Goal: Transaction & Acquisition: Obtain resource

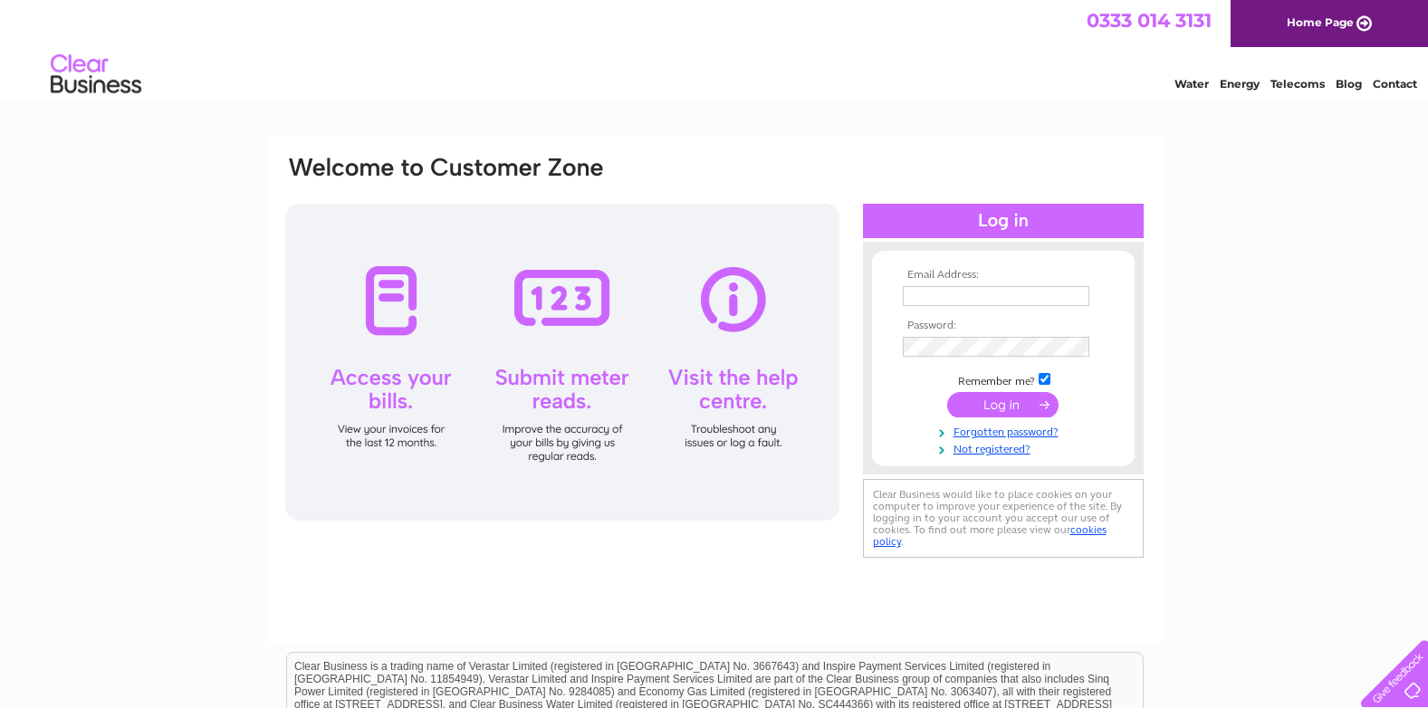
type input "[EMAIL_ADDRESS][DOMAIN_NAME]"
click at [1004, 407] on input "submit" at bounding box center [1002, 404] width 111 height 25
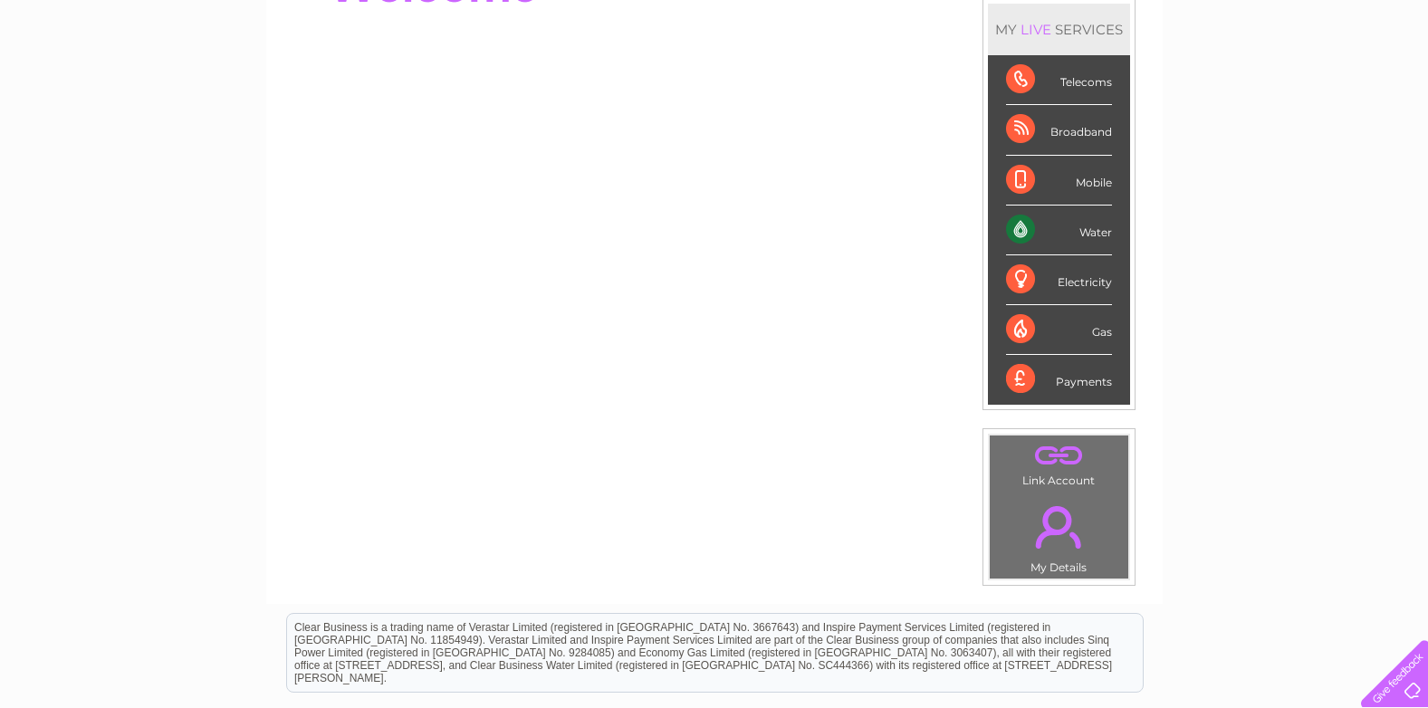
scroll to position [272, 0]
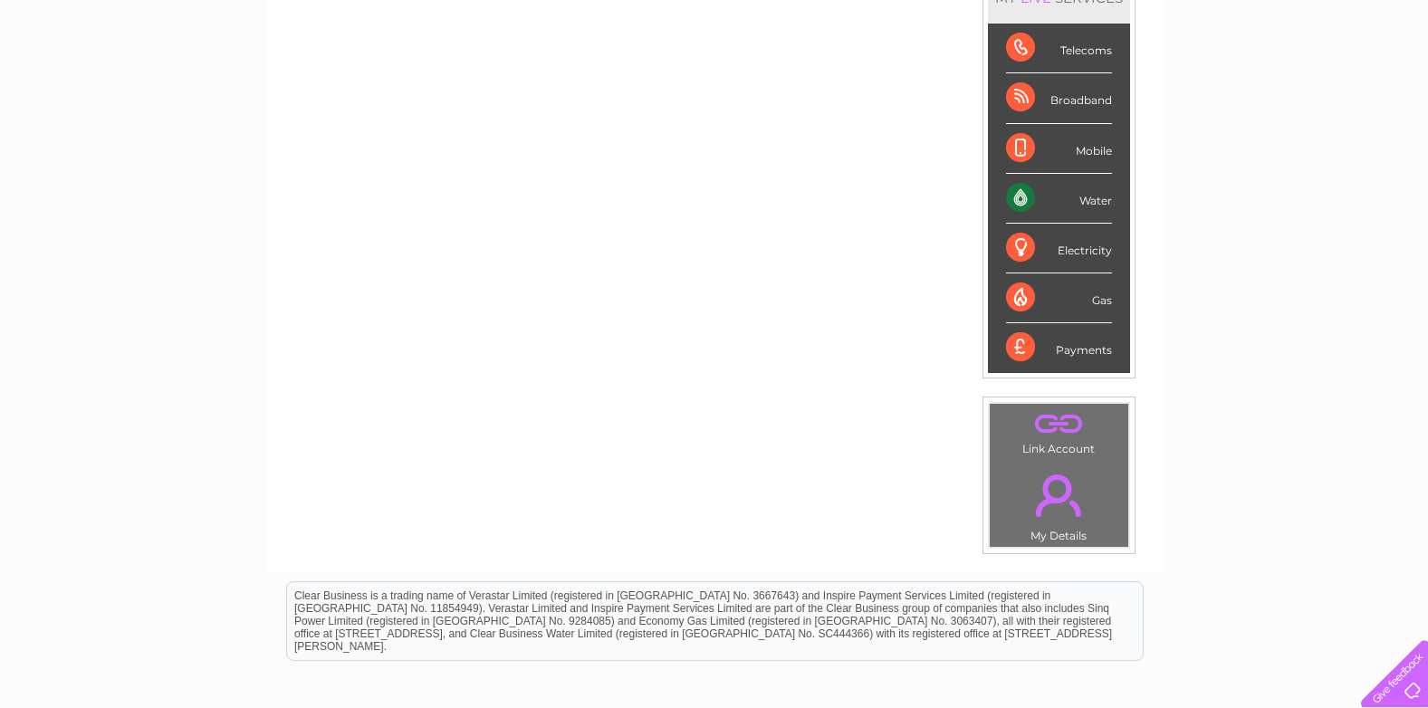
click at [1050, 351] on div "Payments" at bounding box center [1059, 347] width 106 height 49
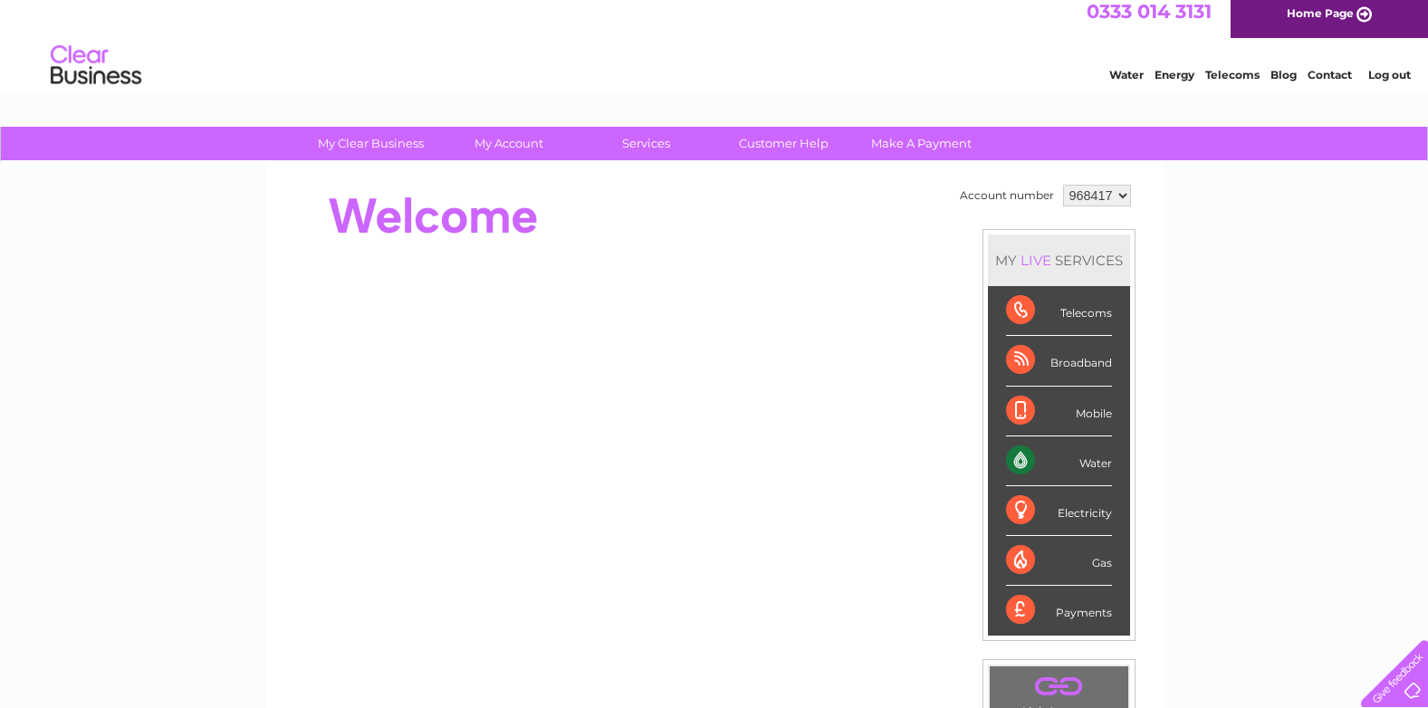
scroll to position [0, 0]
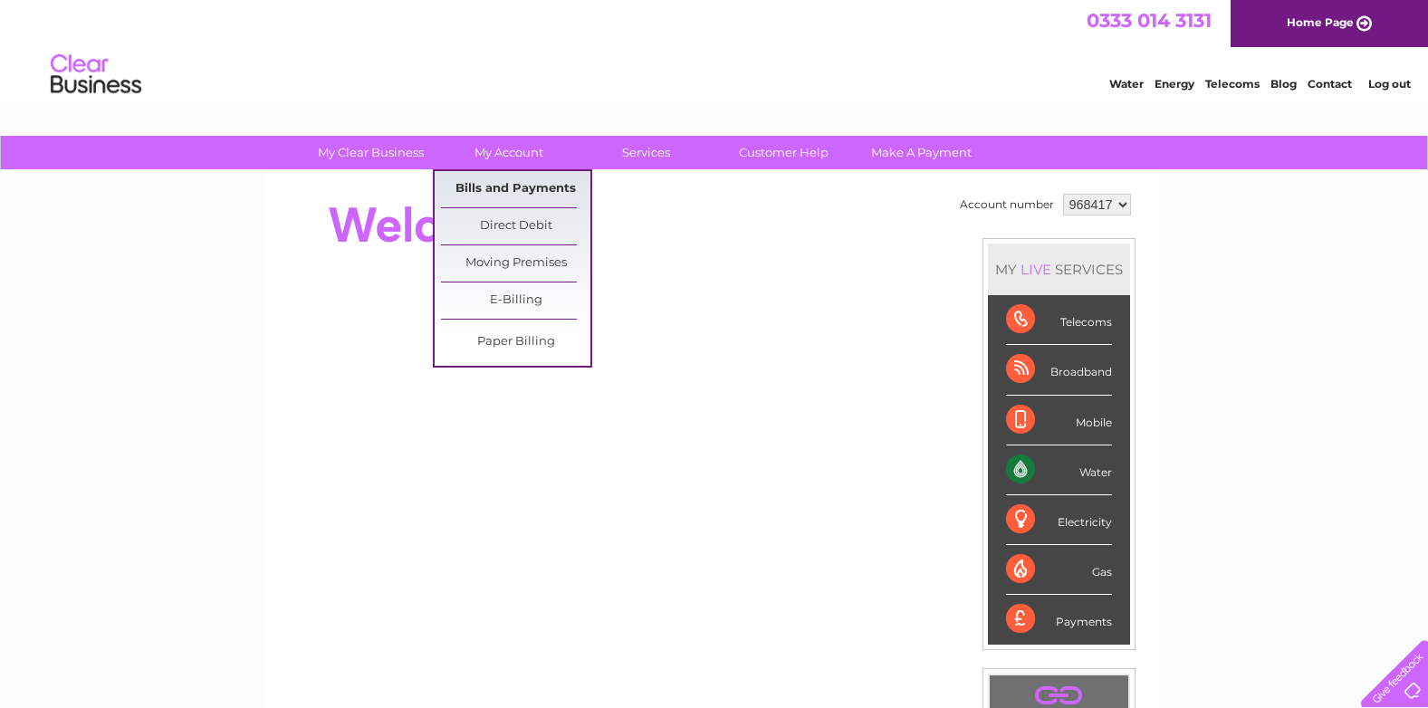
click at [516, 191] on link "Bills and Payments" at bounding box center [515, 189] width 149 height 36
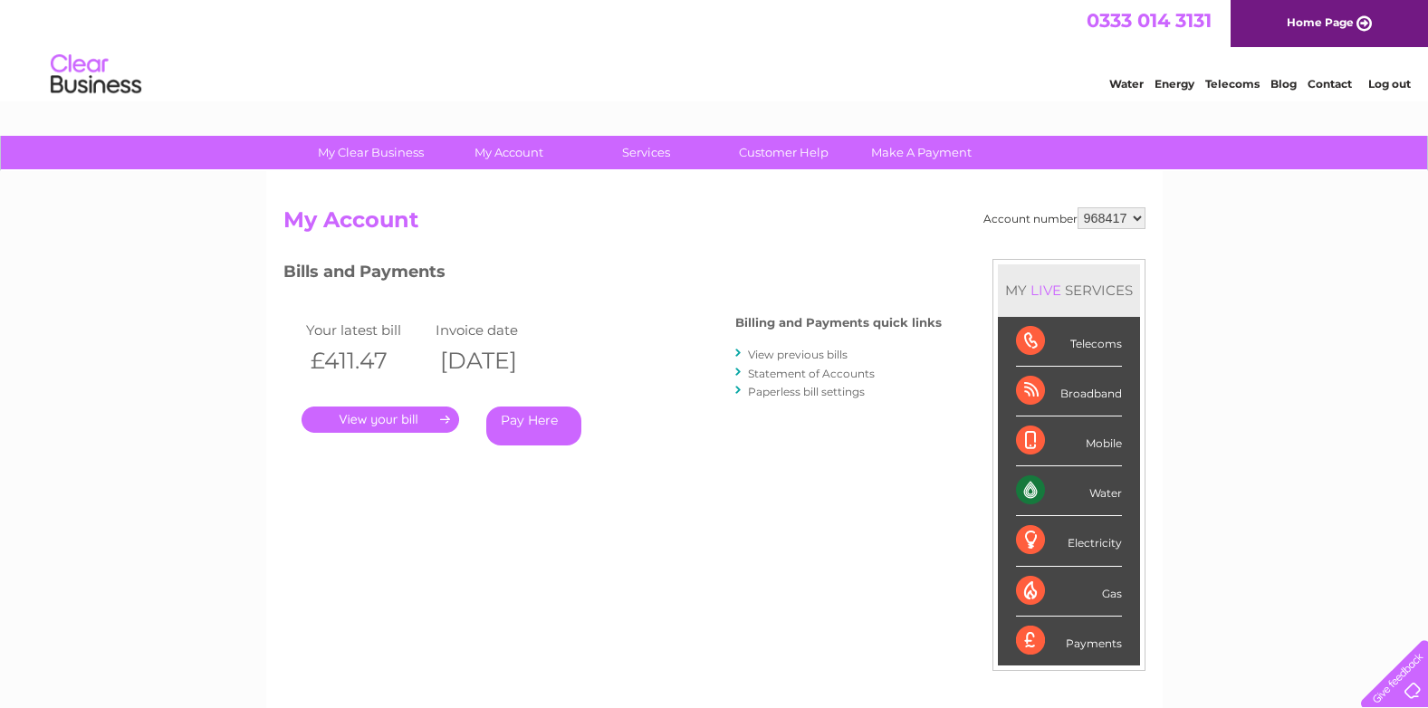
click at [415, 409] on link "." at bounding box center [381, 420] width 158 height 26
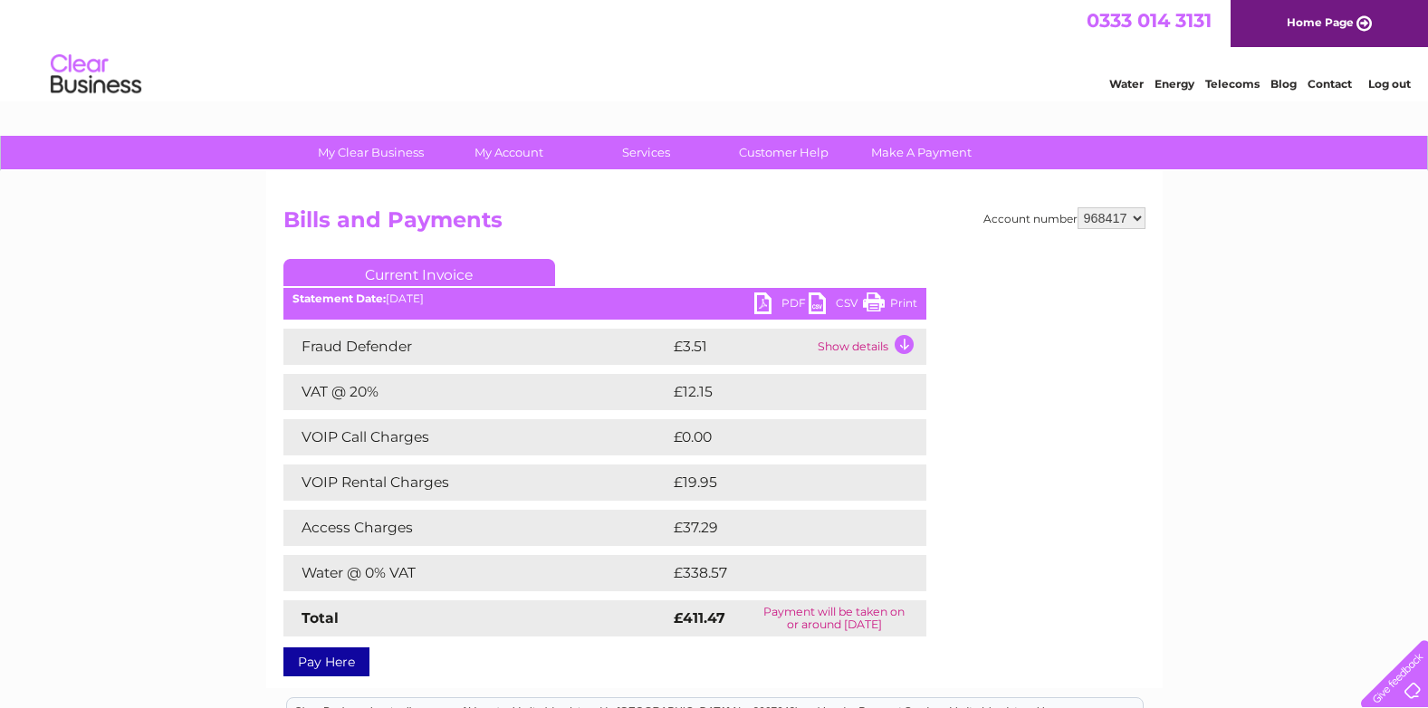
click at [768, 299] on link "PDF" at bounding box center [782, 306] width 54 height 26
